Goal: Task Accomplishment & Management: Complete application form

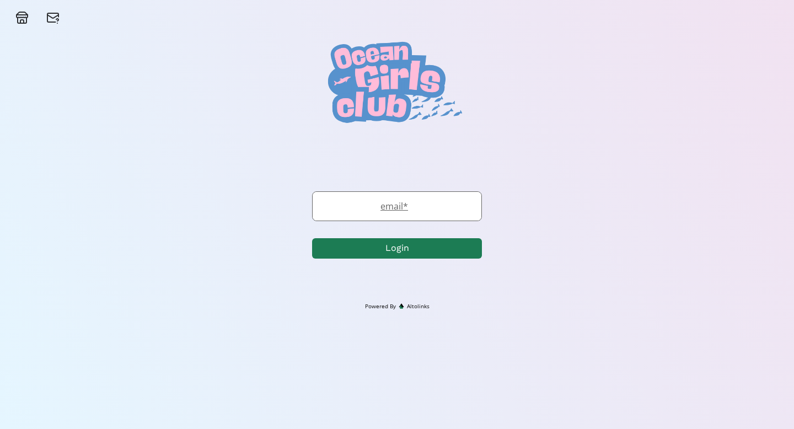
click at [402, 203] on label "email *" at bounding box center [392, 206] width 158 height 13
type input "caroline.a.millan@gmail.com"
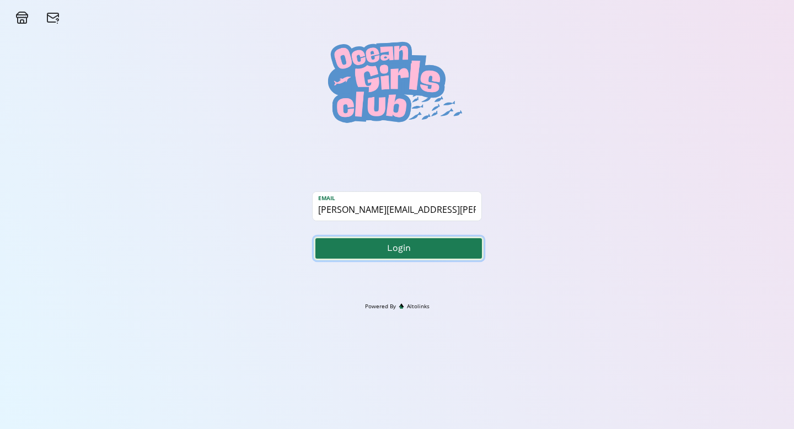
click at [438, 247] on button "Login" at bounding box center [399, 248] width 170 height 24
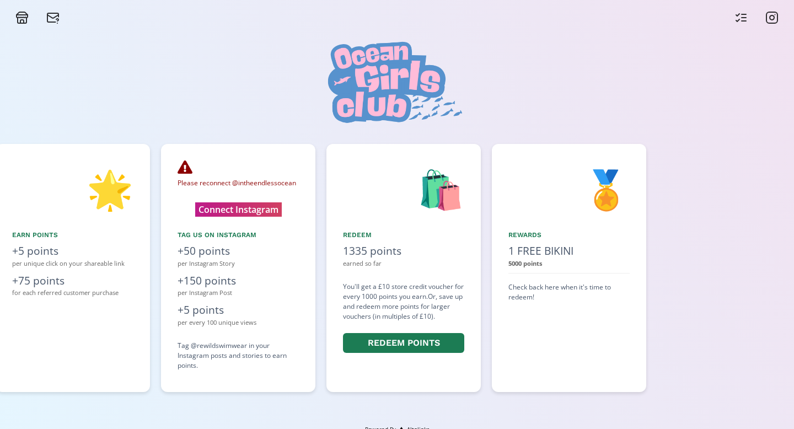
scroll to position [0, 827]
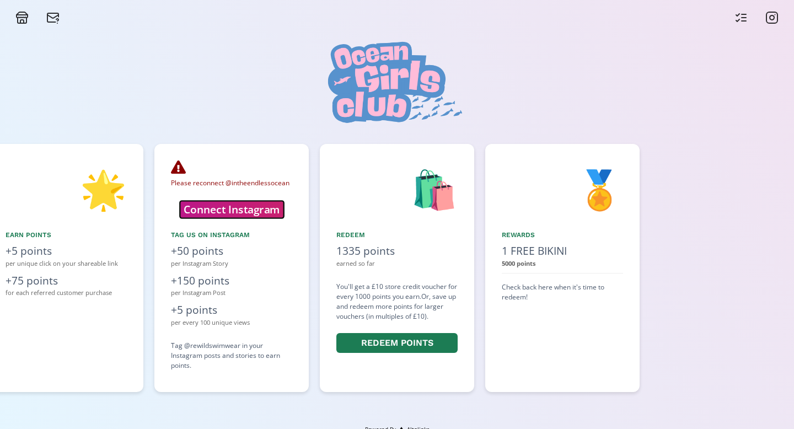
click at [252, 209] on button "Connect Instagram" at bounding box center [232, 209] width 104 height 17
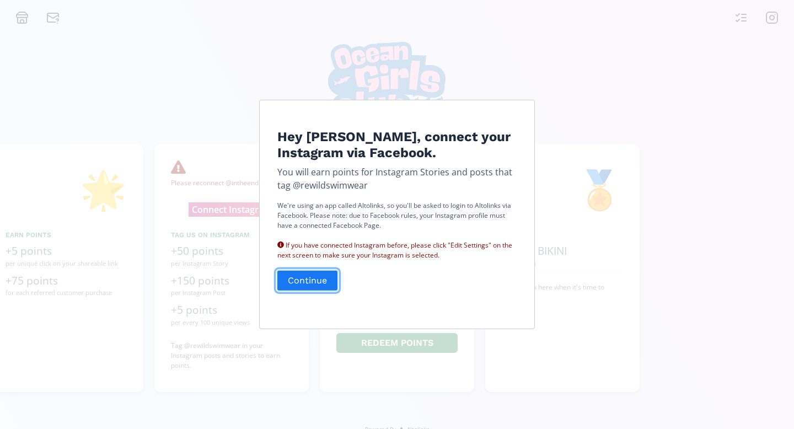
click at [313, 277] on button "Continue" at bounding box center [307, 280] width 63 height 24
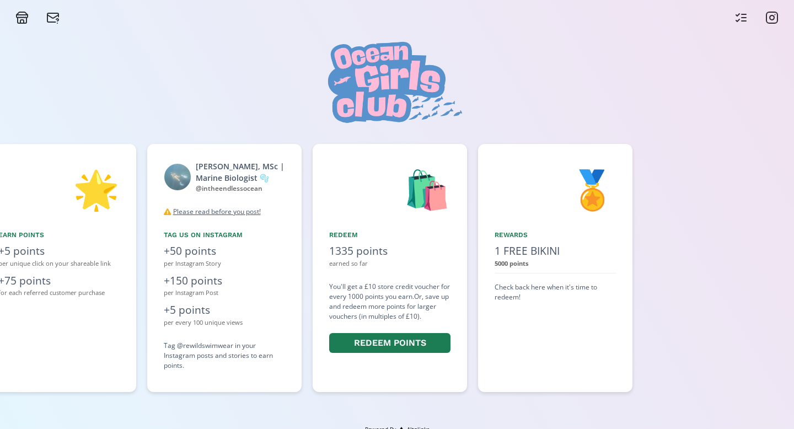
scroll to position [0, 827]
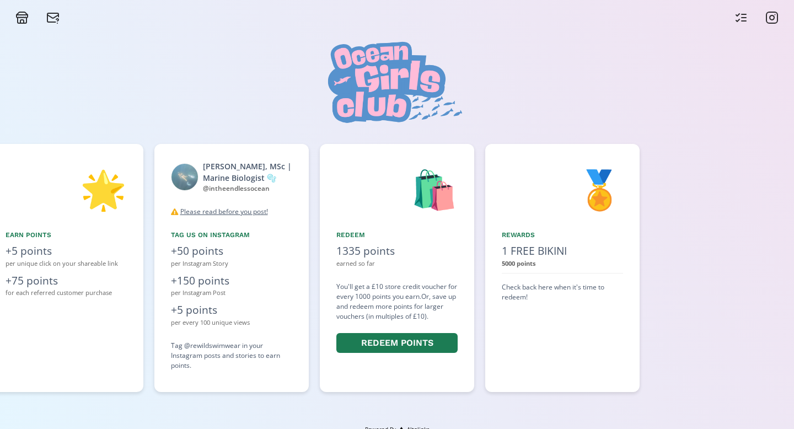
click at [740, 17] on icon at bounding box center [740, 17] width 13 height 13
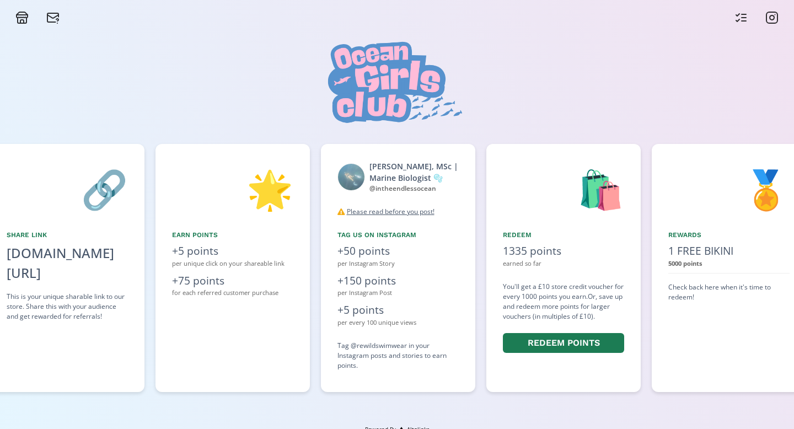
scroll to position [0, 661]
